Goal: Navigation & Orientation: Find specific page/section

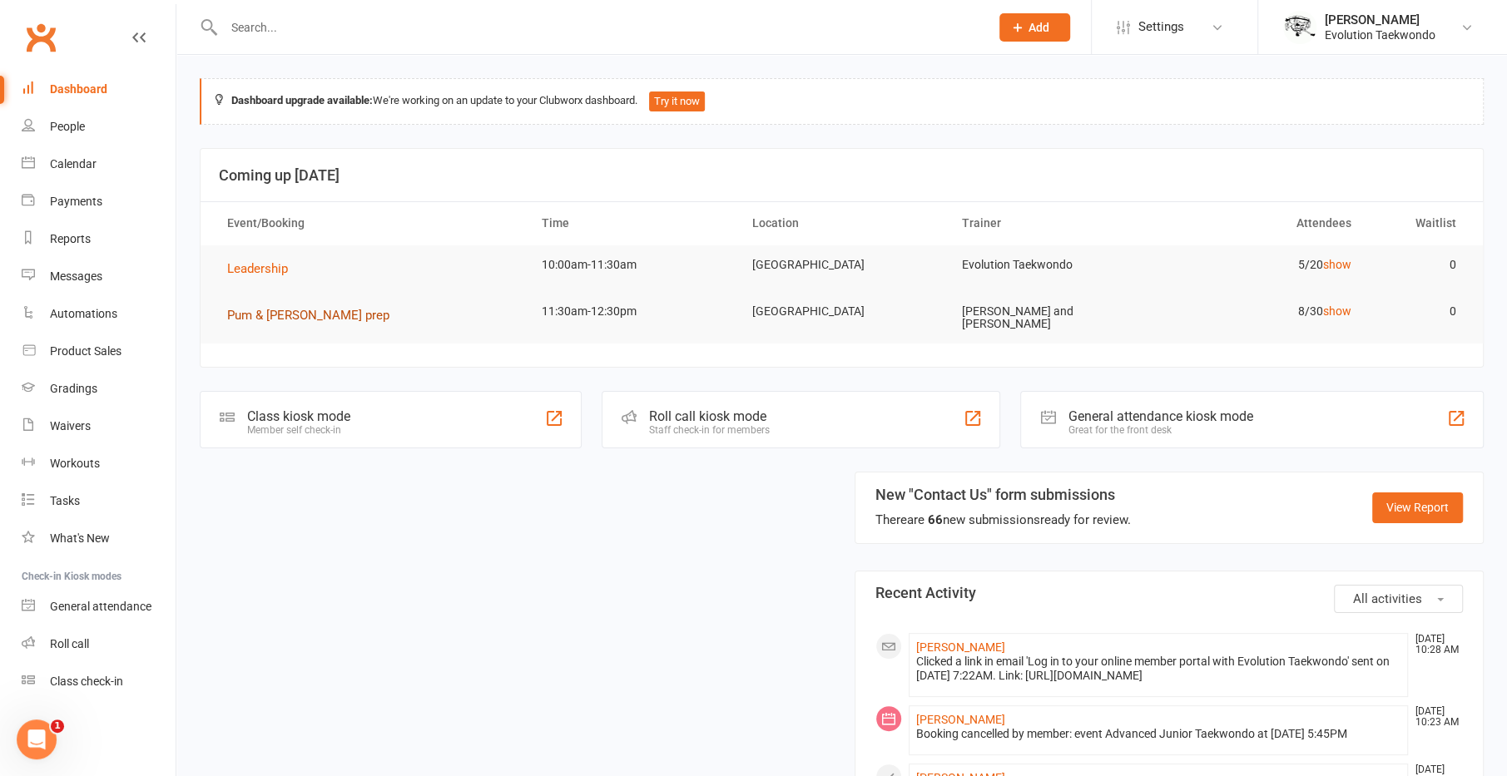
click at [280, 315] on span "Pum & [PERSON_NAME] prep" at bounding box center [308, 315] width 162 height 15
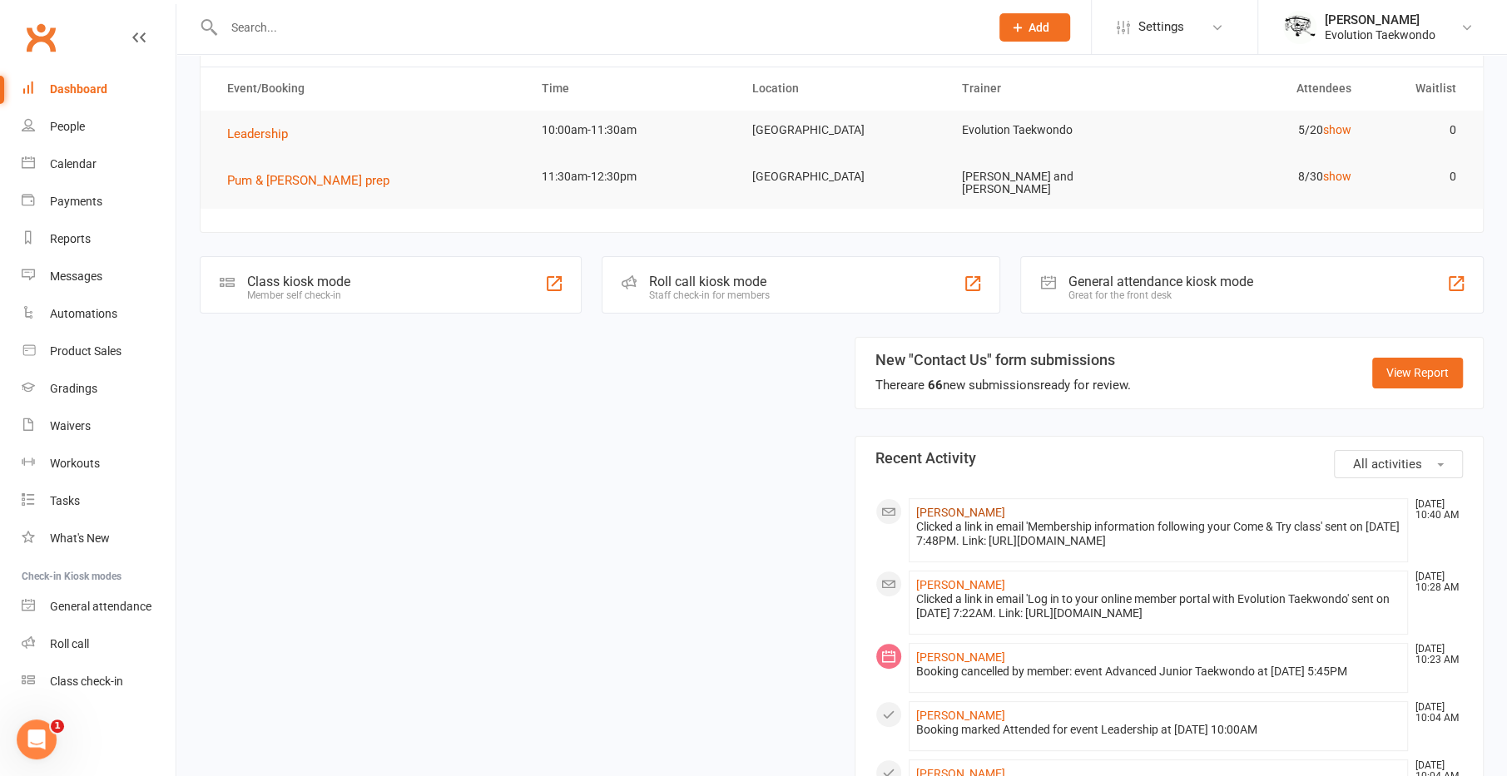
click at [938, 506] on link "[PERSON_NAME]" at bounding box center [960, 512] width 89 height 13
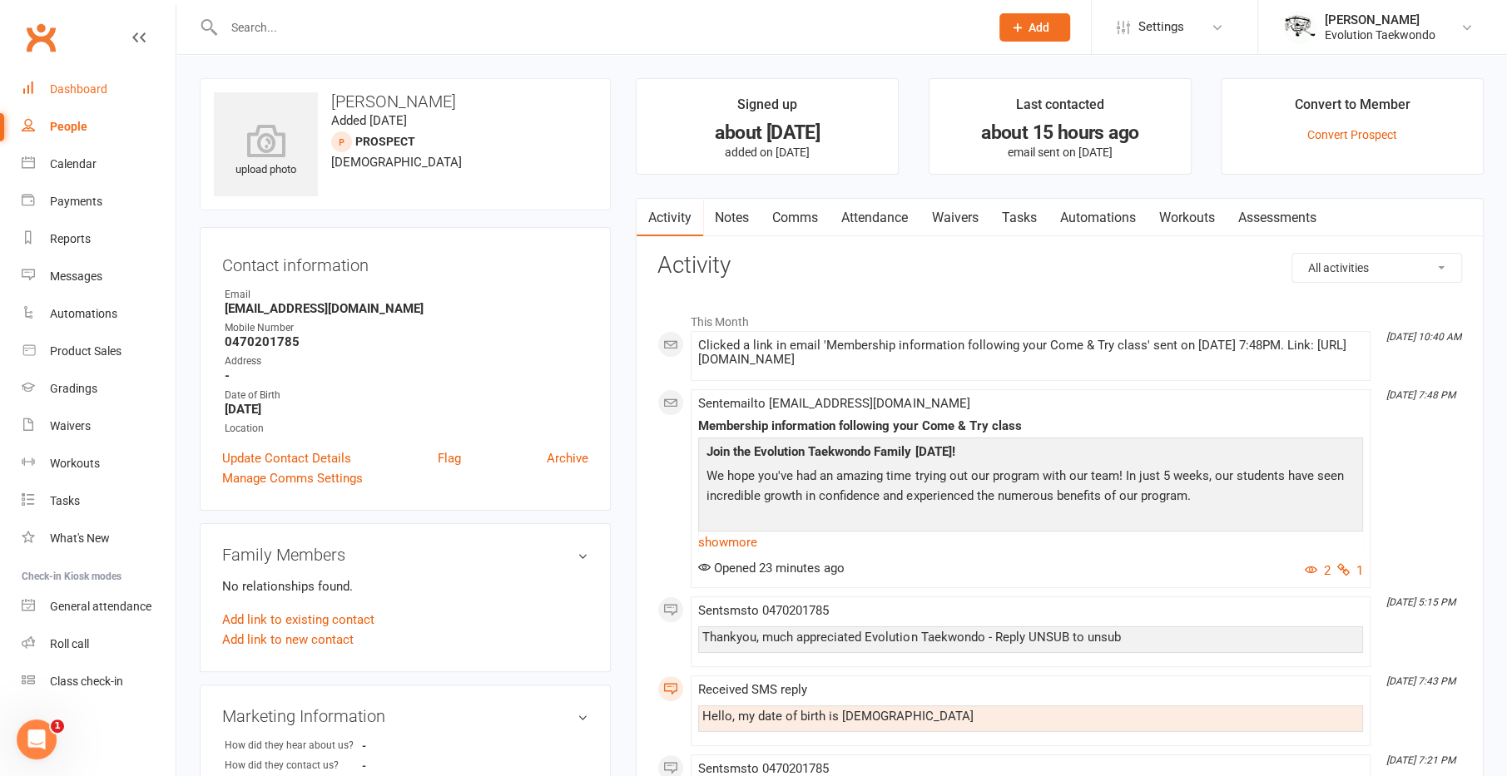
click at [93, 83] on div "Dashboard" at bounding box center [78, 88] width 57 height 13
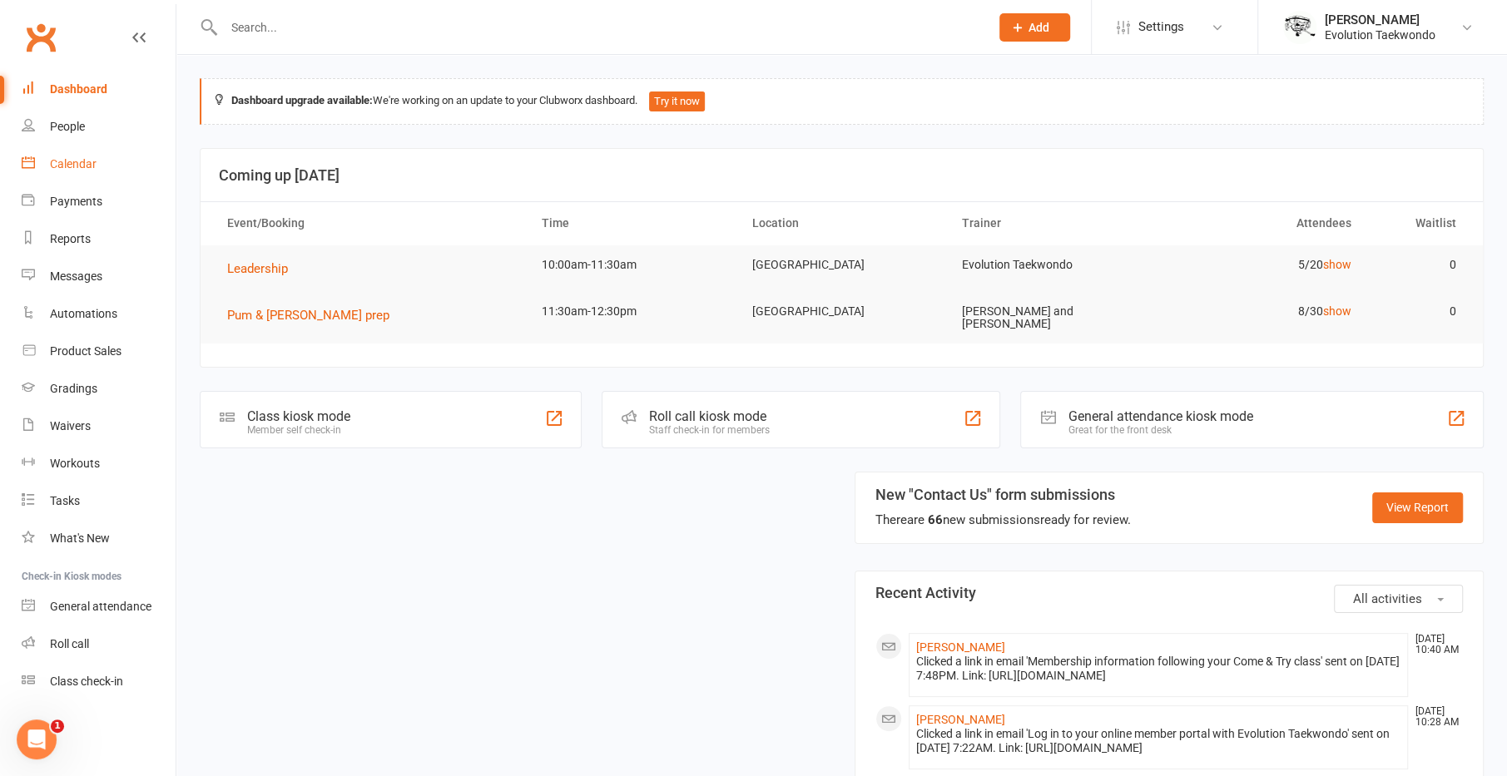
click at [82, 165] on div "Calendar" at bounding box center [73, 163] width 47 height 13
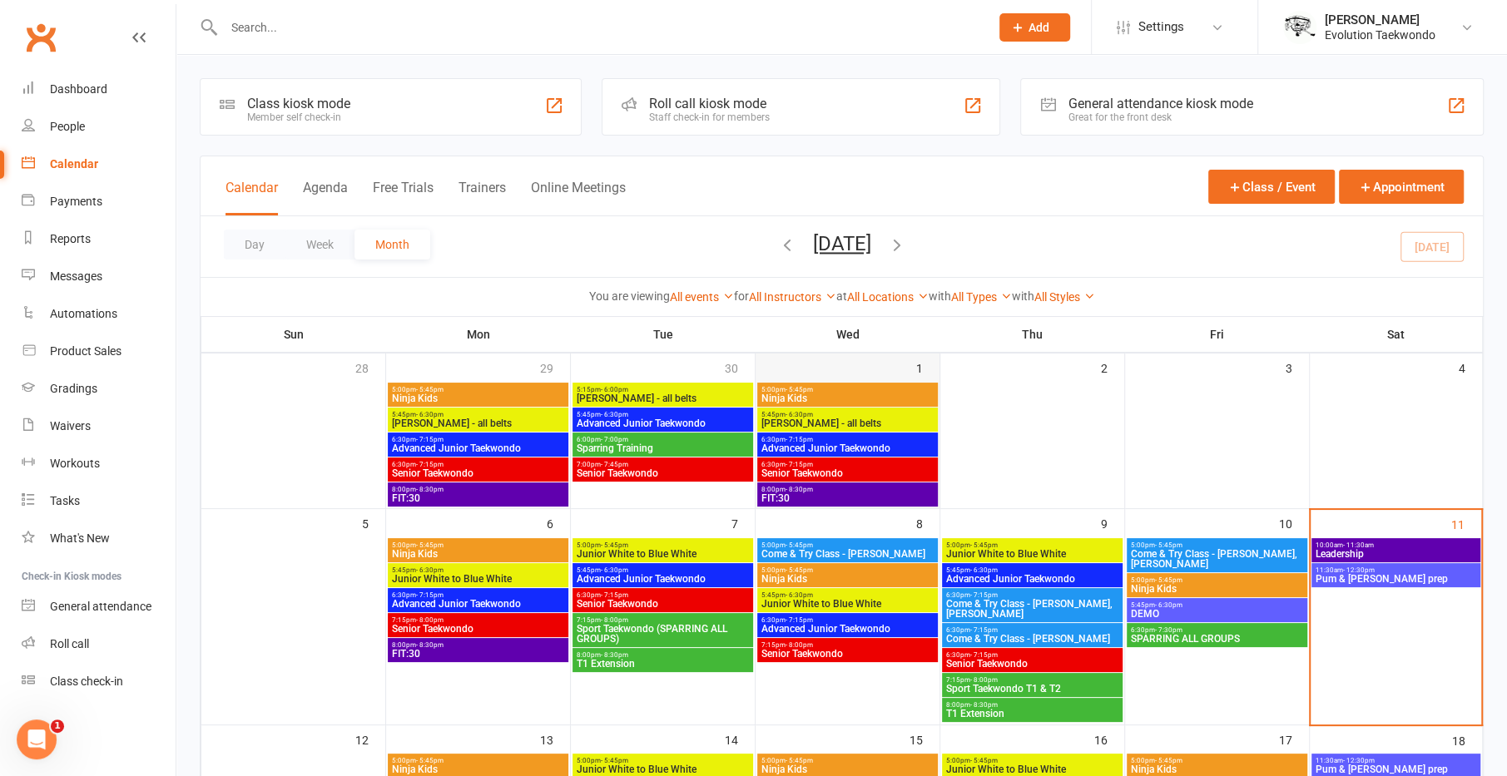
scroll to position [285, 0]
